Goal: Information Seeking & Learning: Learn about a topic

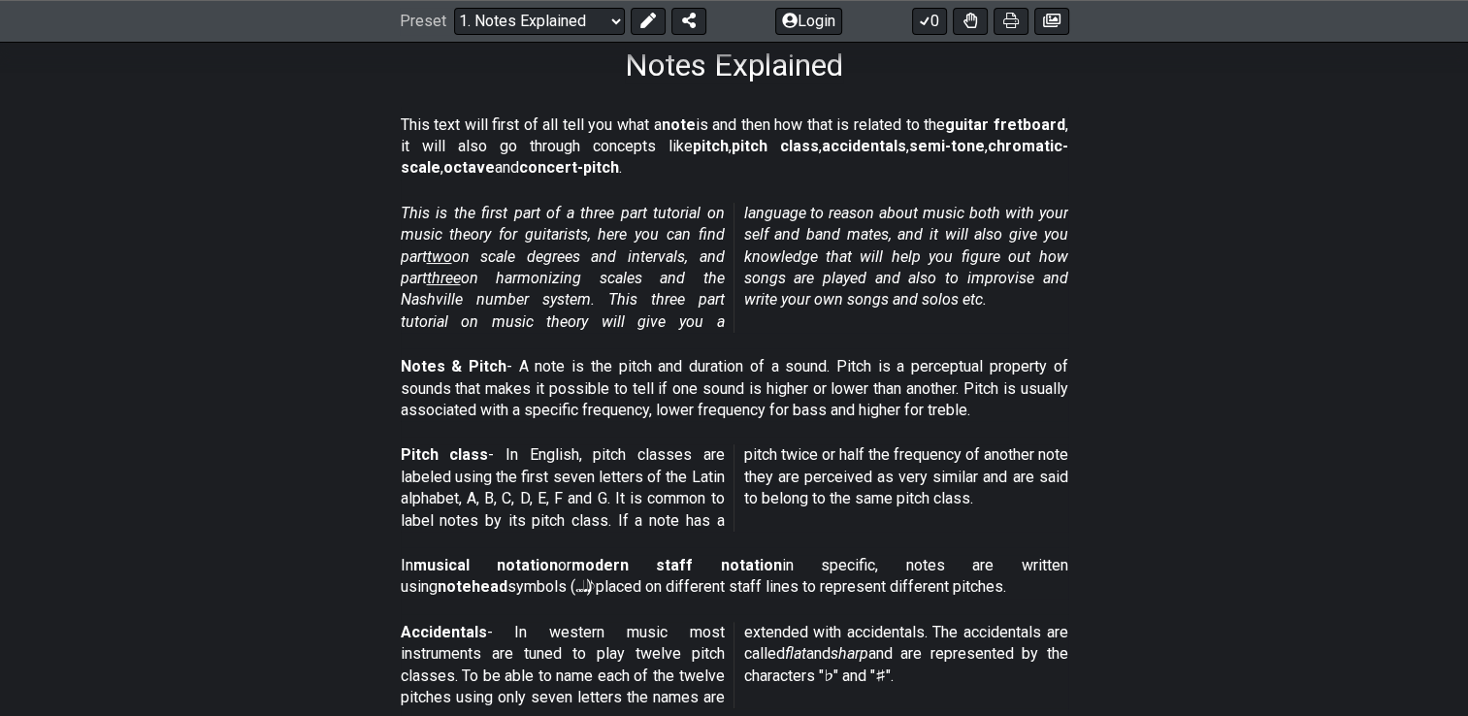
scroll to position [291, 0]
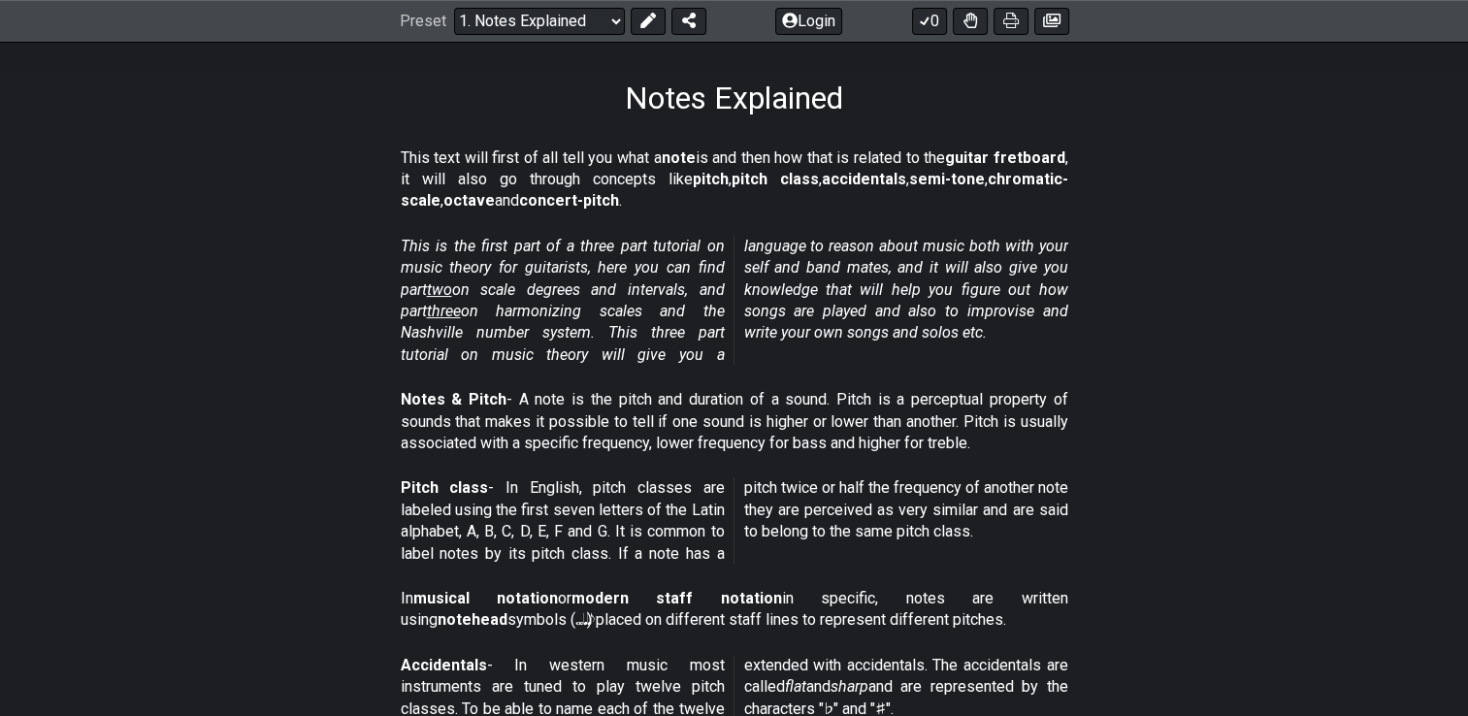
drag, startPoint x: 554, startPoint y: 334, endPoint x: 707, endPoint y: 343, distance: 153.6
click at [707, 343] on p "This is the first part of a three part tutorial on music theory for guitarists,…" at bounding box center [734, 301] width 667 height 130
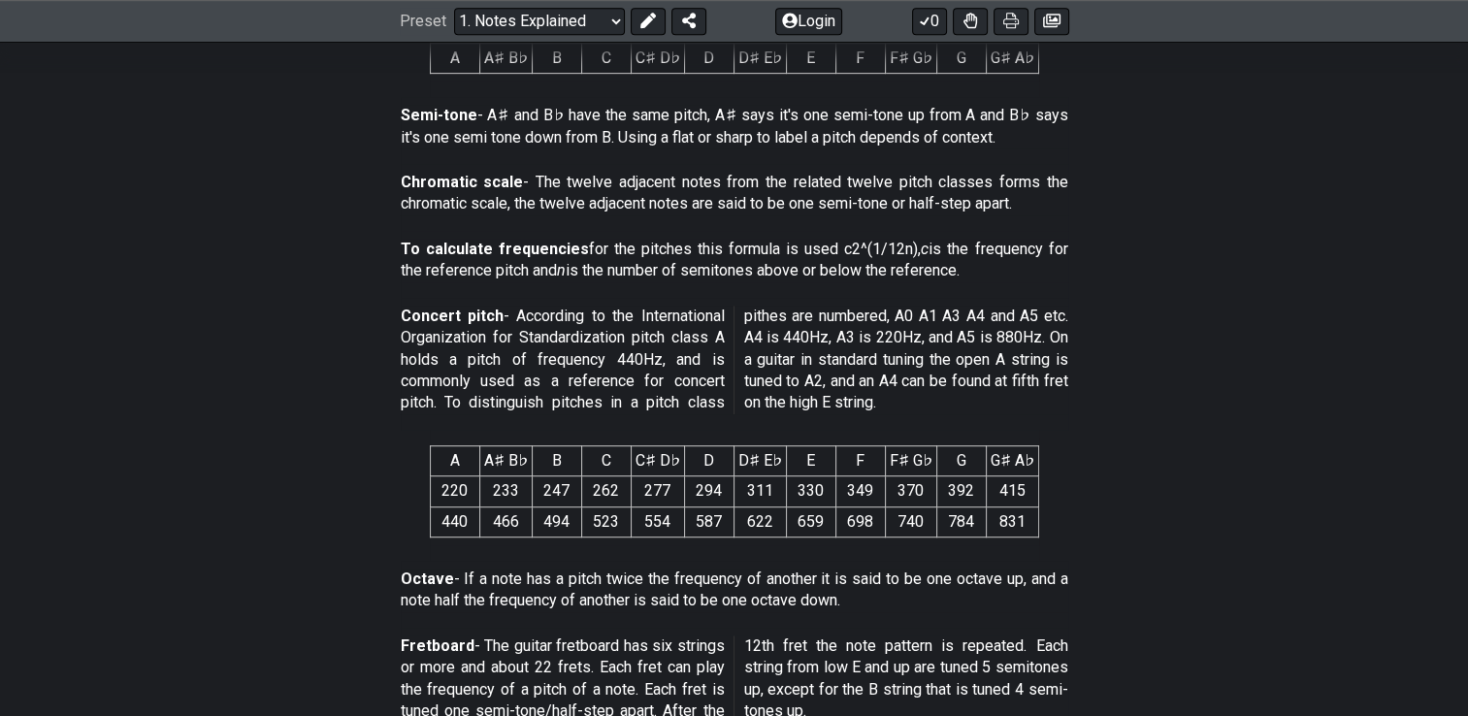
scroll to position [1057, 0]
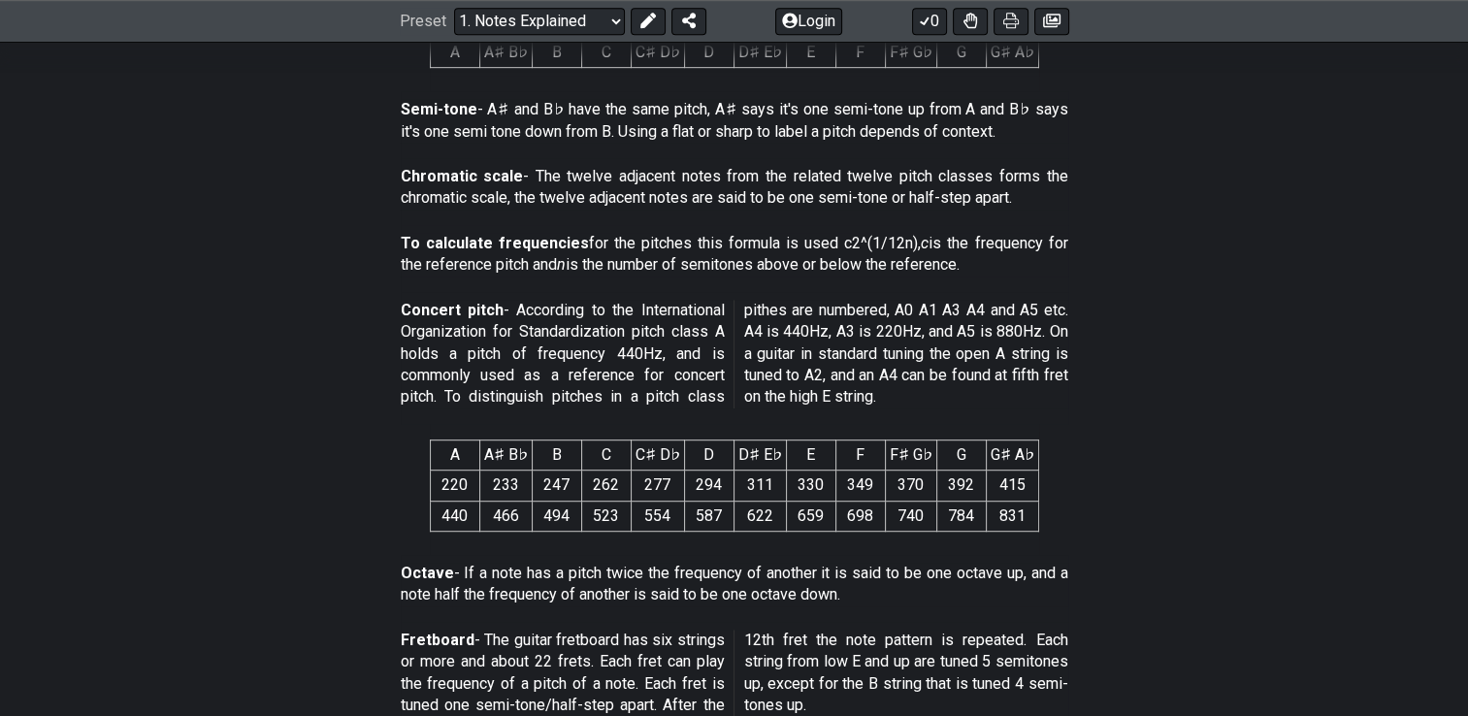
drag, startPoint x: 556, startPoint y: 564, endPoint x: 824, endPoint y: 593, distance: 269.3
click at [824, 593] on p "Octave - If a note has a pitch twice the frequency of another it is said to be …" at bounding box center [734, 585] width 667 height 44
drag, startPoint x: 653, startPoint y: 568, endPoint x: 912, endPoint y: 560, distance: 259.1
click at [912, 563] on p "Octave - If a note has a pitch twice the frequency of another it is said to be …" at bounding box center [734, 585] width 667 height 44
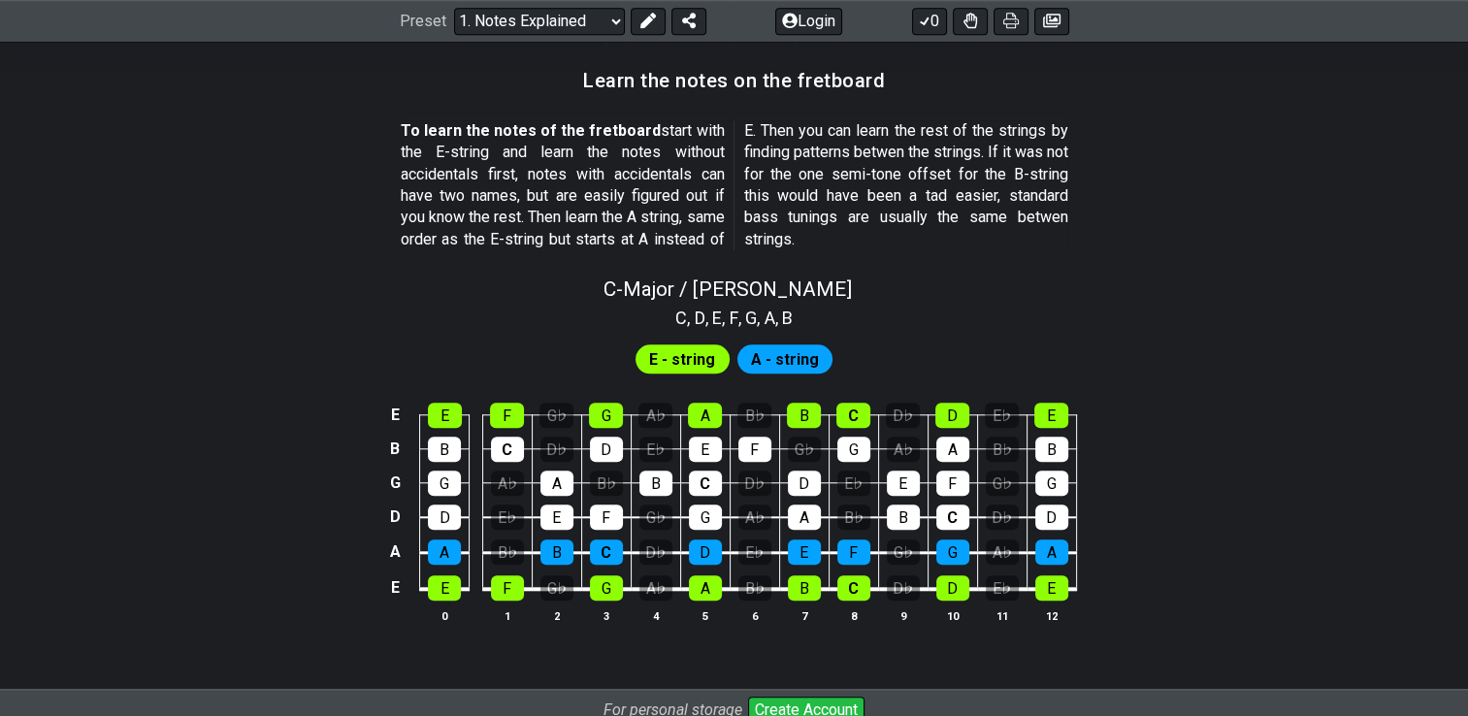
scroll to position [1734, 0]
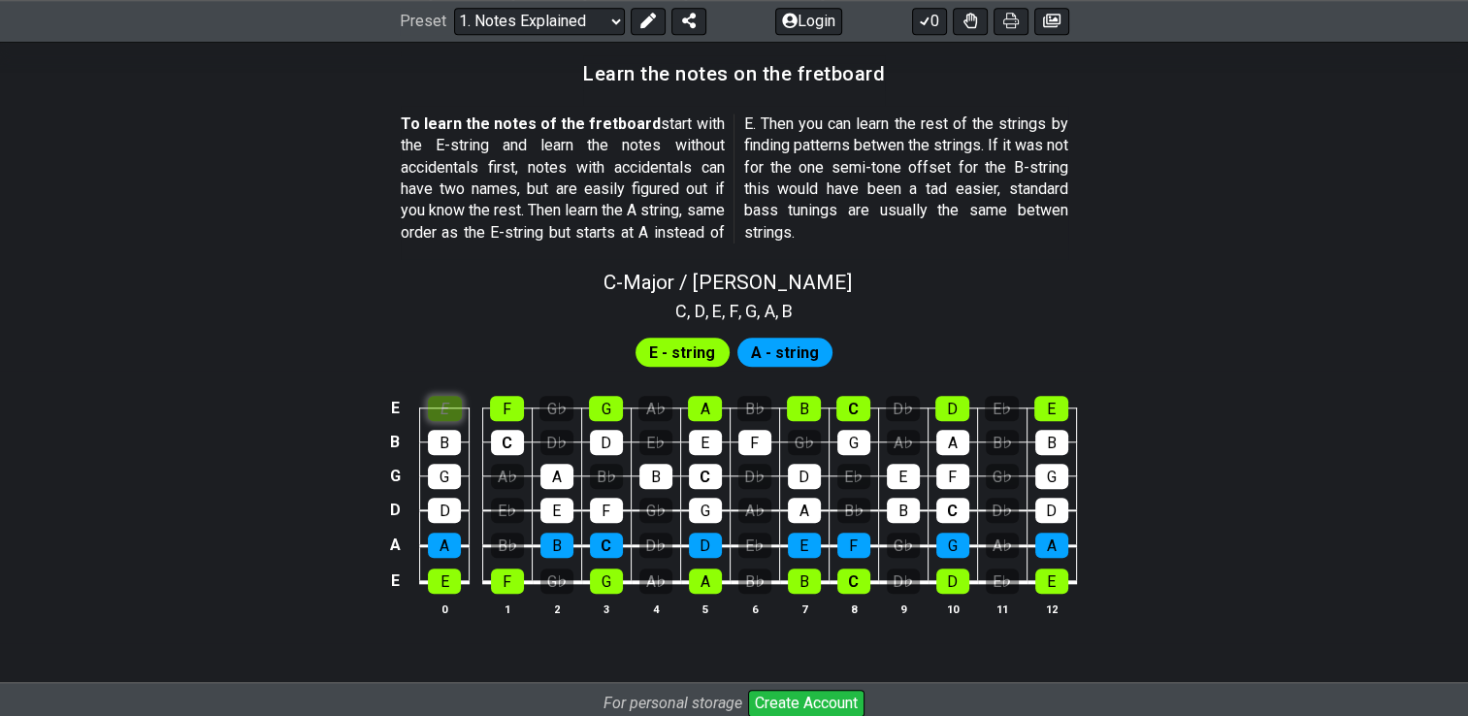
click at [453, 409] on div "E" at bounding box center [445, 408] width 34 height 25
click at [447, 406] on div "E" at bounding box center [445, 408] width 34 height 25
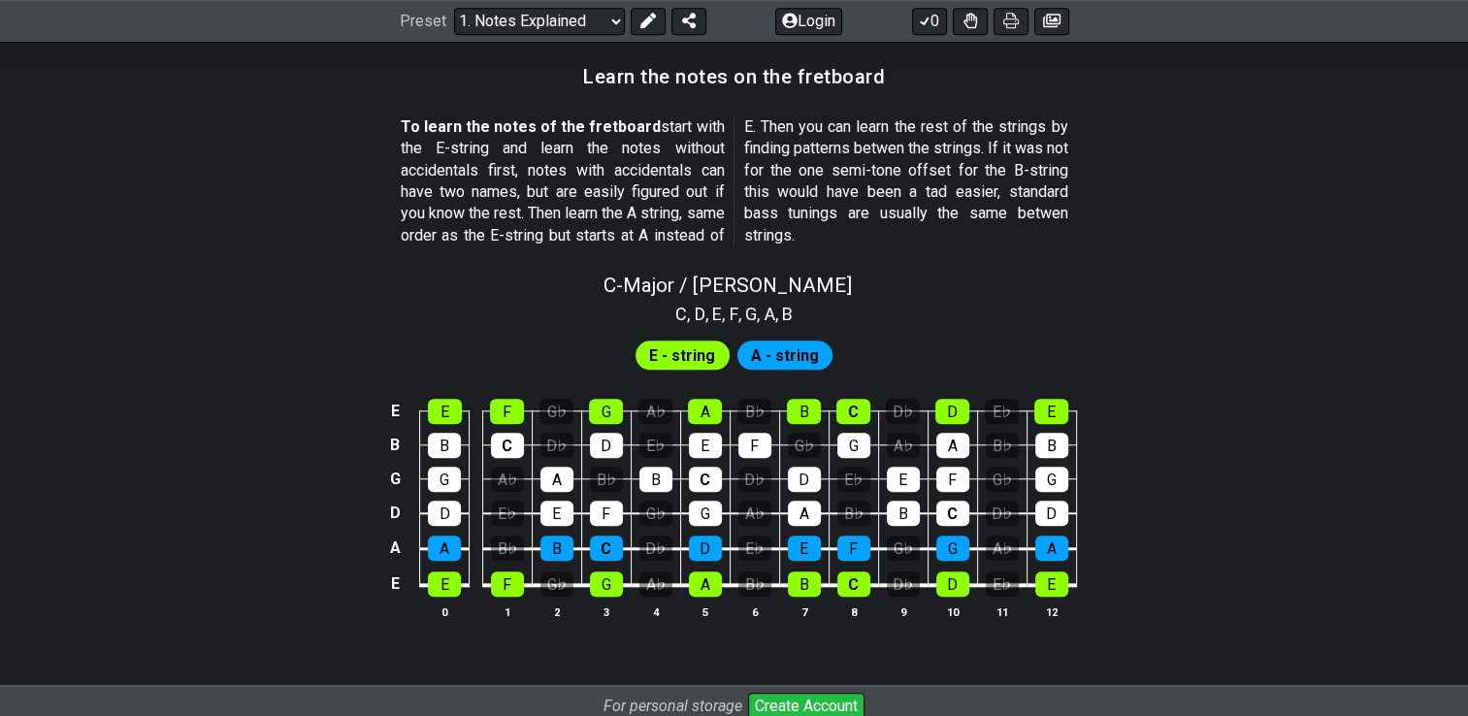
scroll to position [1731, 0]
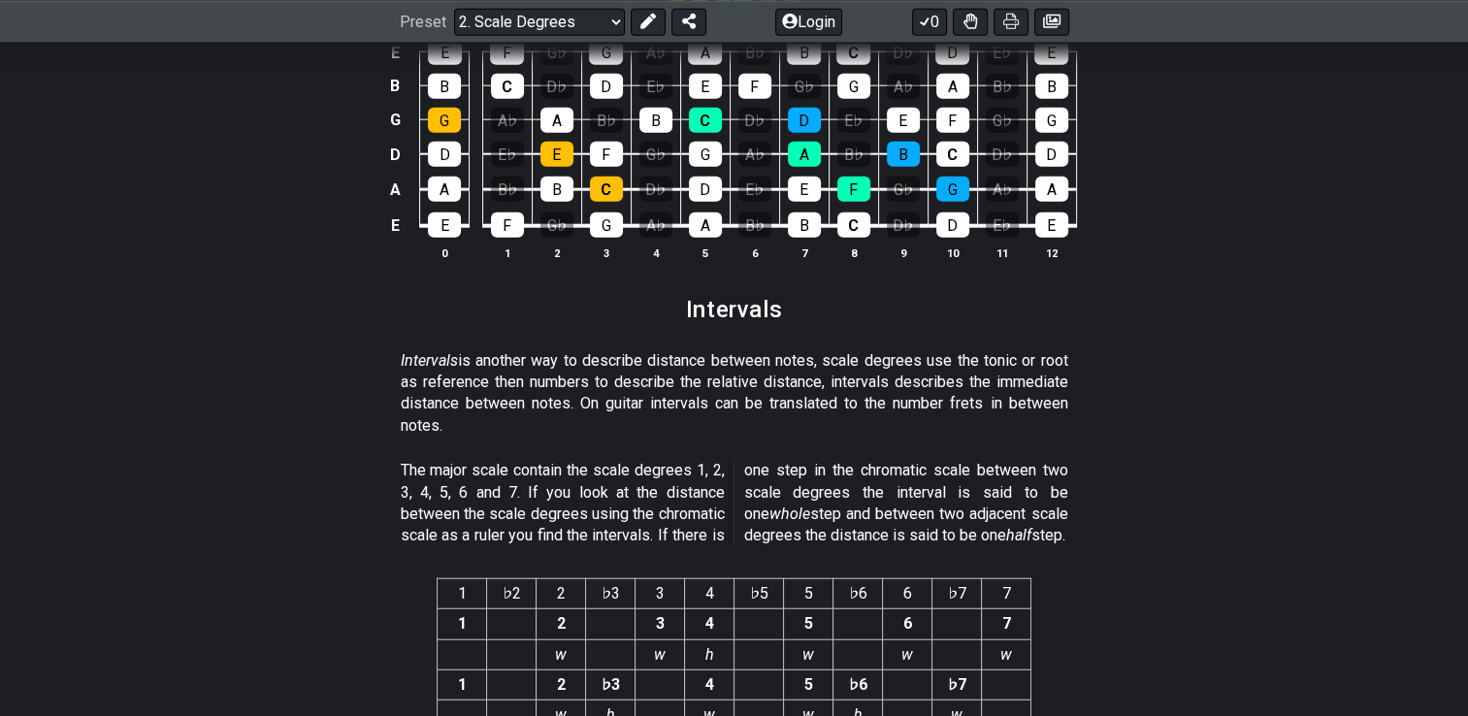
scroll to position [4748, 0]
